Goal: Transaction & Acquisition: Purchase product/service

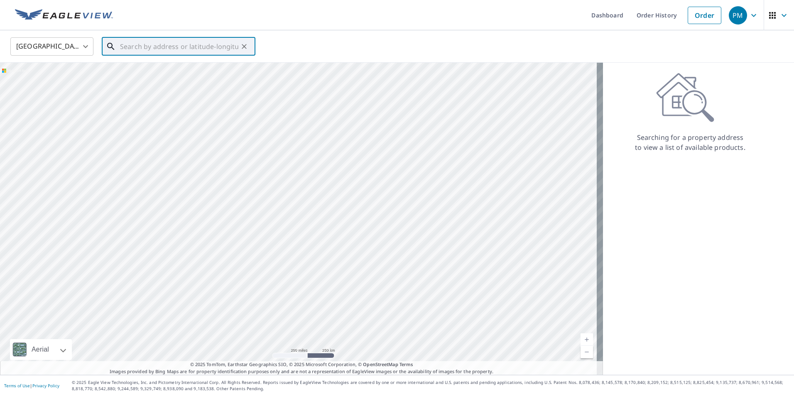
click at [132, 50] on input "text" at bounding box center [179, 46] width 118 height 23
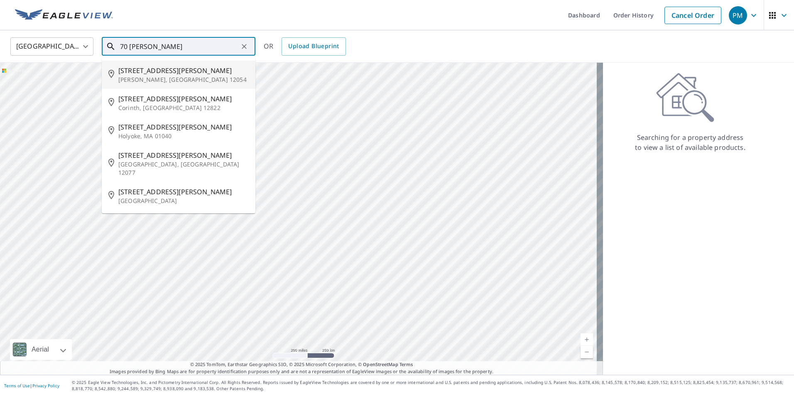
click at [141, 73] on span "[STREET_ADDRESS][PERSON_NAME]" at bounding box center [183, 71] width 130 height 10
type input "[STREET_ADDRESS][PERSON_NAME][PERSON_NAME]"
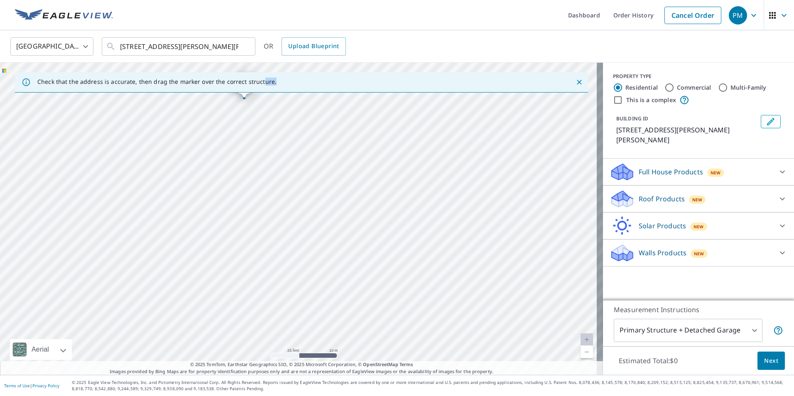
drag, startPoint x: 259, startPoint y: 94, endPoint x: 270, endPoint y: 183, distance: 89.1
click at [270, 183] on div "Check that the address is accurate, then drag the marker over the correct struc…" at bounding box center [301, 219] width 603 height 312
drag, startPoint x: 213, startPoint y: 168, endPoint x: 237, endPoint y: 259, distance: 93.8
click at [234, 270] on div "[STREET_ADDRESS][PERSON_NAME][PERSON_NAME]" at bounding box center [301, 219] width 603 height 312
click at [777, 194] on icon at bounding box center [782, 199] width 10 height 10
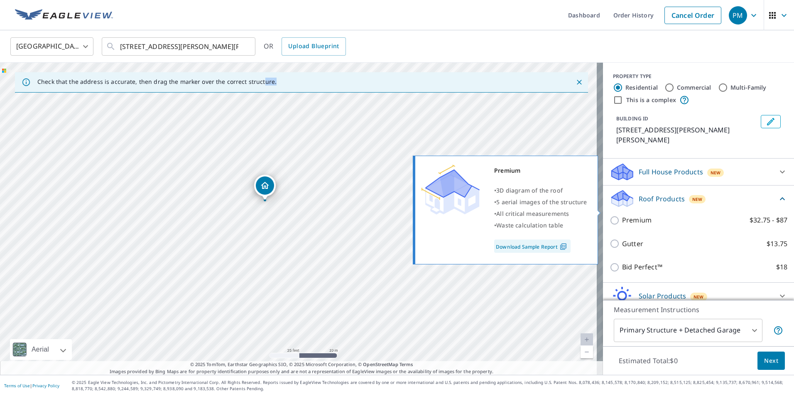
click at [609, 215] on input "Premium $32.75 - $87" at bounding box center [615, 220] width 12 height 10
checkbox input "true"
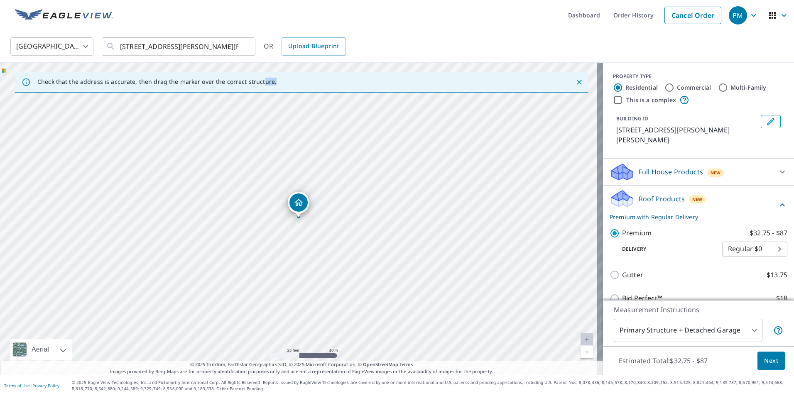
click at [764, 357] on span "Next" at bounding box center [771, 361] width 14 height 10
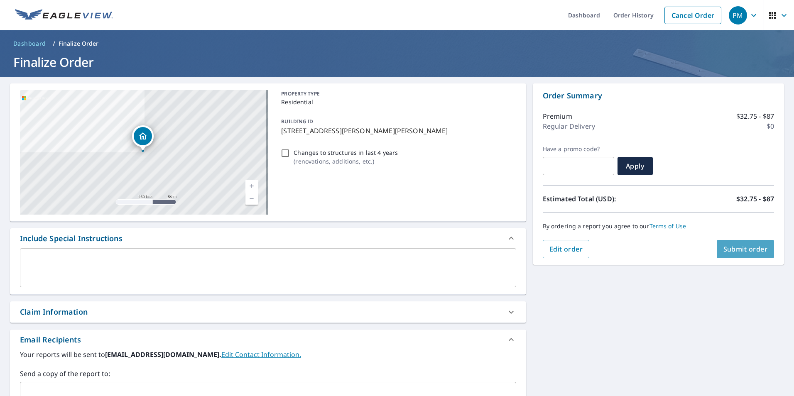
click at [738, 247] on span "Submit order" at bounding box center [745, 248] width 44 height 9
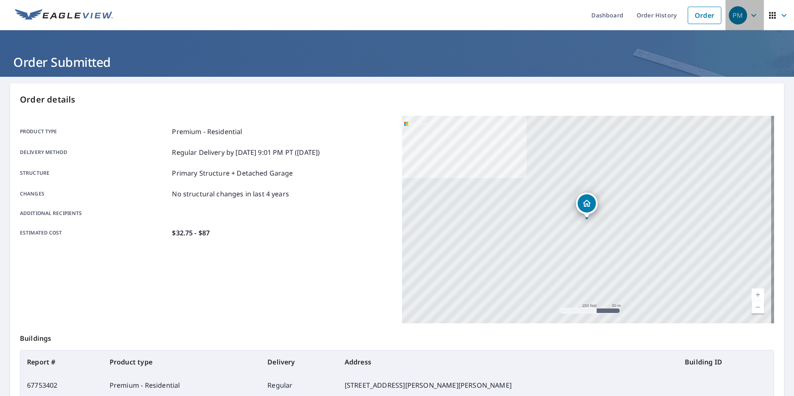
click at [740, 19] on div "PM" at bounding box center [737, 15] width 18 height 18
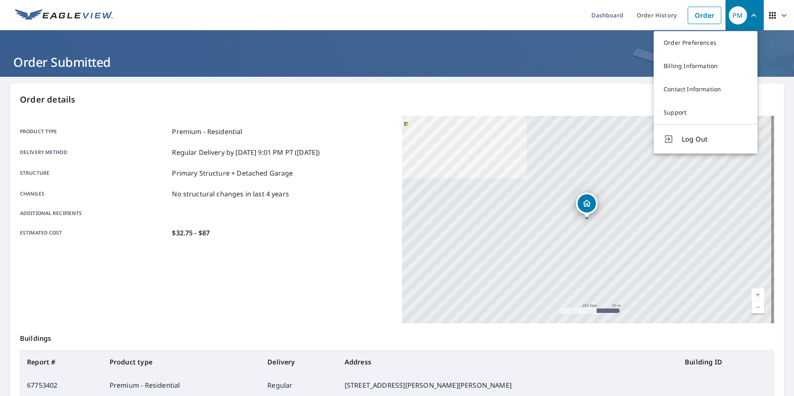
click at [702, 139] on span "Log Out" at bounding box center [715, 139] width 66 height 10
